Goal: Complete application form

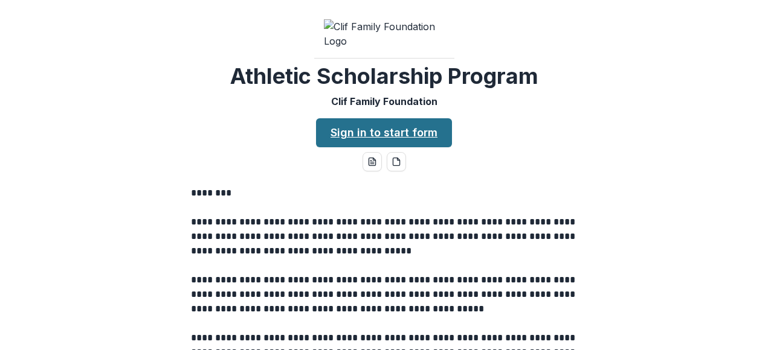
click at [353, 147] on link "Sign in to start form" at bounding box center [384, 132] width 136 height 29
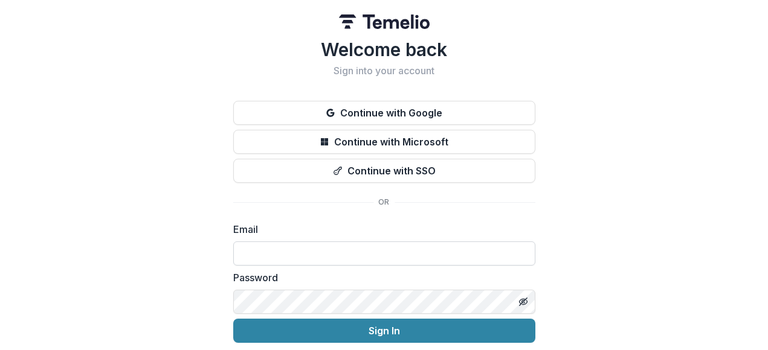
click at [312, 251] on input at bounding box center [384, 254] width 302 height 24
type input "**********"
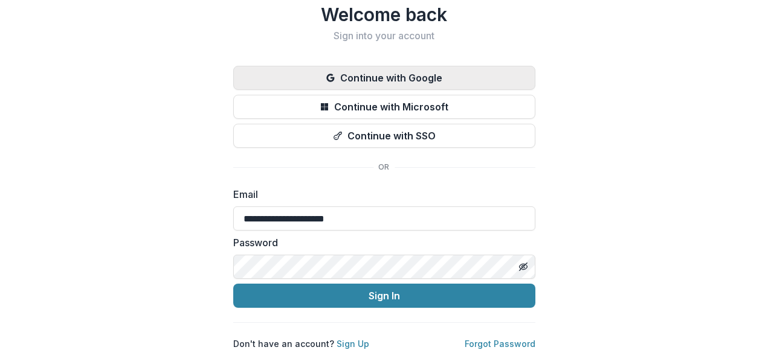
click at [414, 66] on button "Continue with Google" at bounding box center [384, 78] width 302 height 24
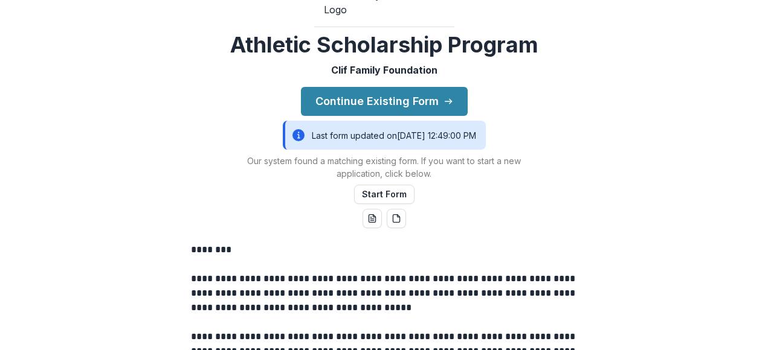
scroll to position [65, 0]
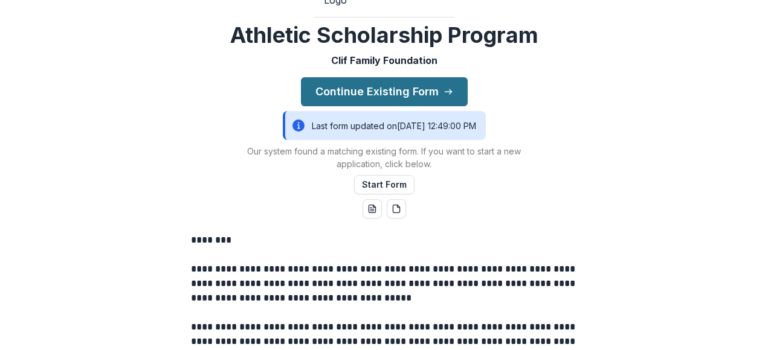
click at [444, 97] on icon "button" at bounding box center [448, 92] width 10 height 10
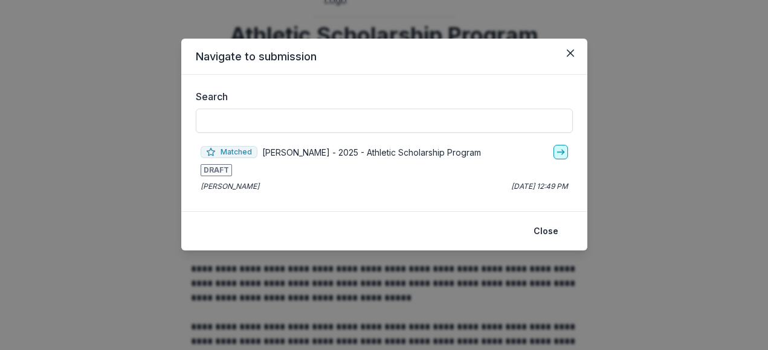
click at [558, 150] on icon "go-to" at bounding box center [561, 152] width 10 height 10
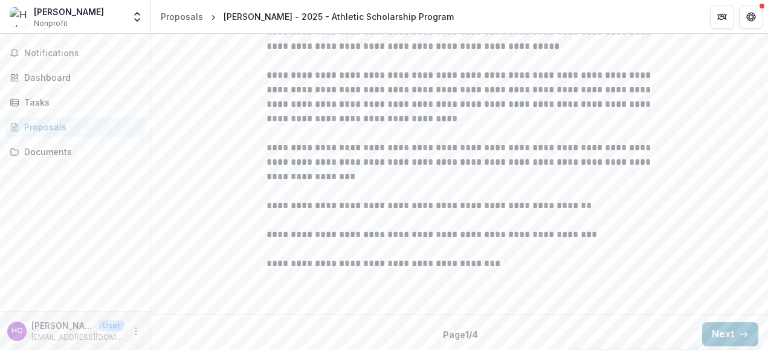
scroll to position [438, 0]
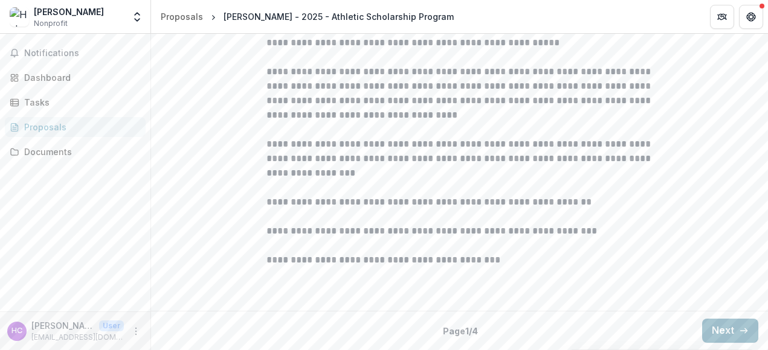
click at [710, 328] on button "Next" at bounding box center [730, 331] width 56 height 24
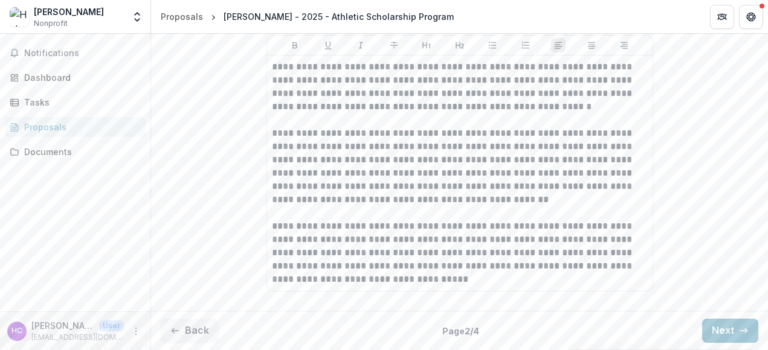
scroll to position [965, 0]
click at [721, 324] on button "Next" at bounding box center [730, 331] width 56 height 24
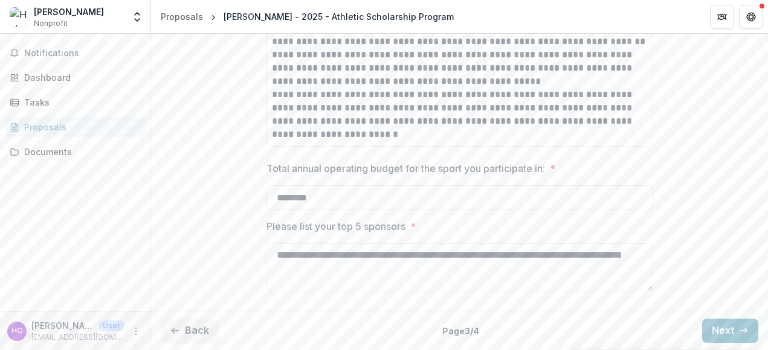
scroll to position [858, 0]
click at [718, 331] on button "Next" at bounding box center [730, 331] width 56 height 24
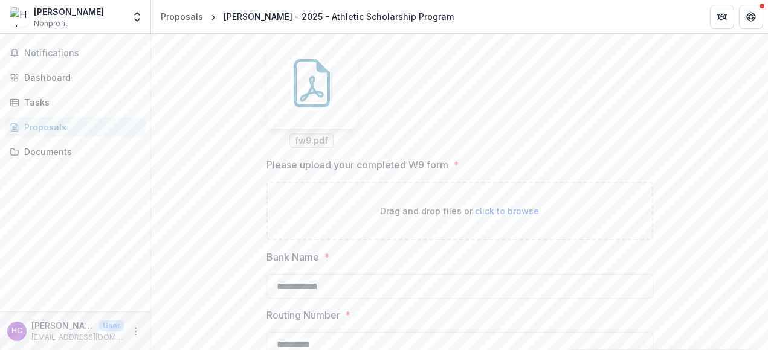
scroll to position [480, 0]
click at [319, 109] on icon at bounding box center [311, 85] width 48 height 48
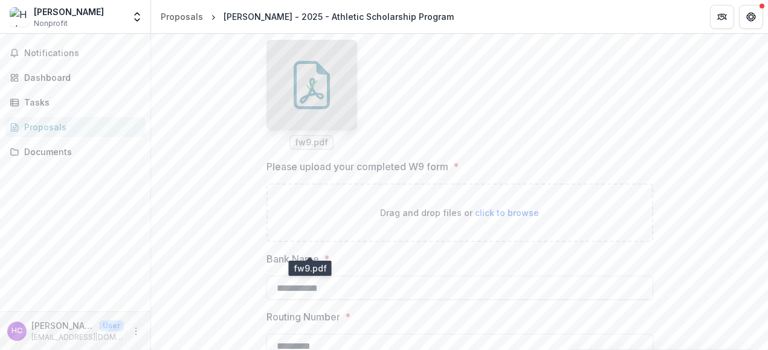
click at [321, 148] on span "fw9.pdf" at bounding box center [311, 143] width 33 height 10
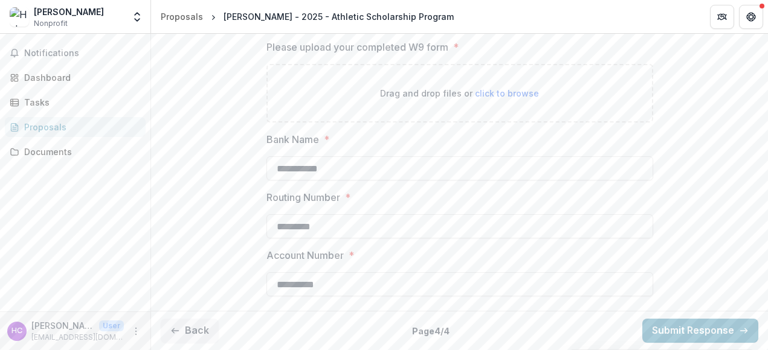
scroll to position [662, 0]
click at [483, 98] on span "click to browse" at bounding box center [507, 93] width 64 height 10
type input "**********"
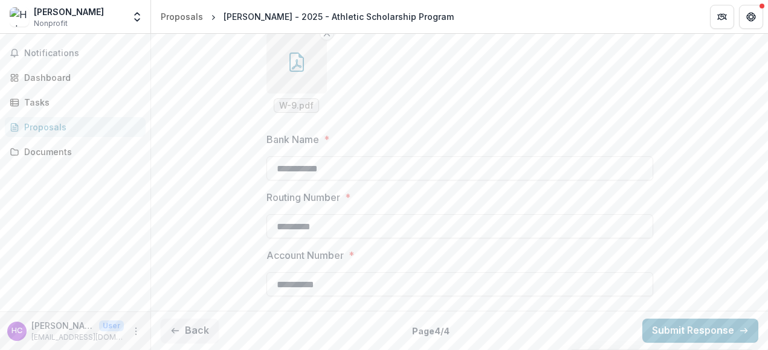
scroll to position [805, 0]
click at [675, 327] on button "Submit Response" at bounding box center [700, 331] width 116 height 24
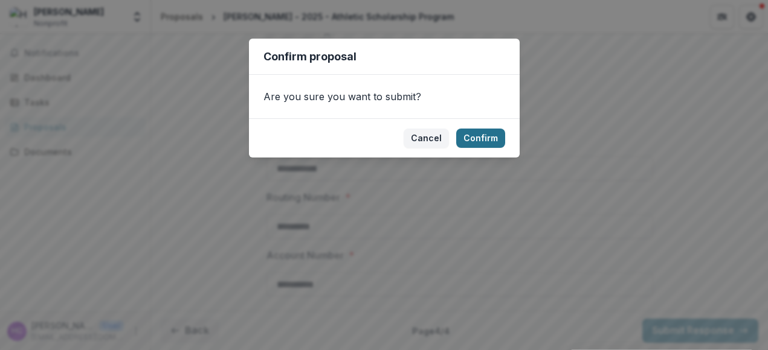
click at [471, 138] on button "Confirm" at bounding box center [480, 138] width 49 height 19
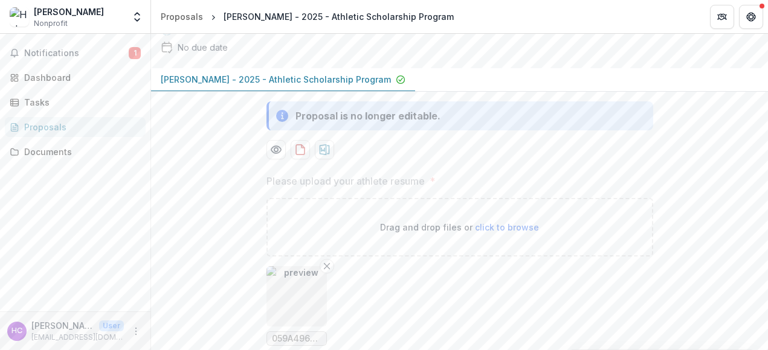
scroll to position [0, 0]
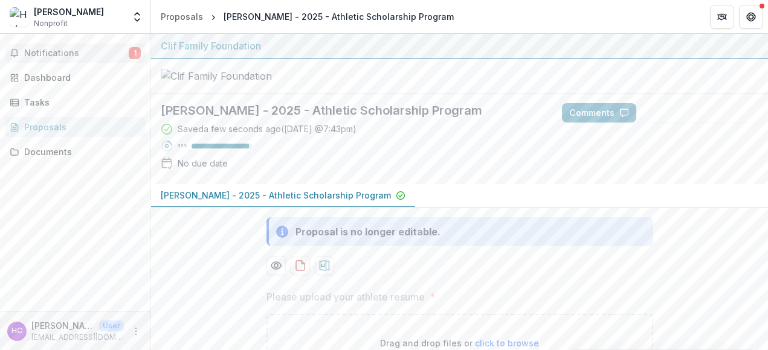
click at [44, 57] on span "Notifications" at bounding box center [76, 53] width 104 height 10
click at [419, 94] on div at bounding box center [459, 76] width 617 height 34
